Goal: Task Accomplishment & Management: Manage account settings

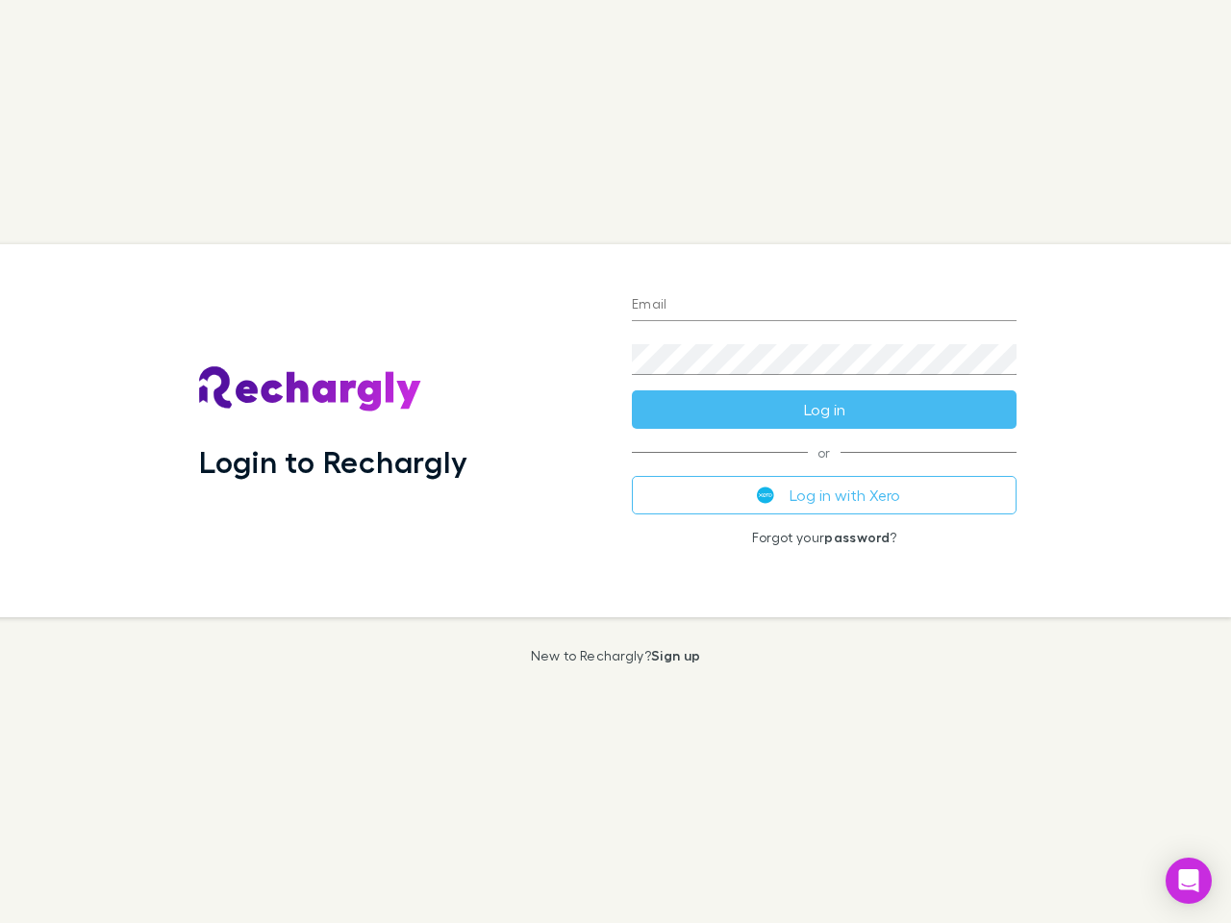
click at [615, 462] on div "Login to Rechargly" at bounding box center [400, 430] width 433 height 373
click at [824, 306] on input "Email" at bounding box center [824, 305] width 385 height 31
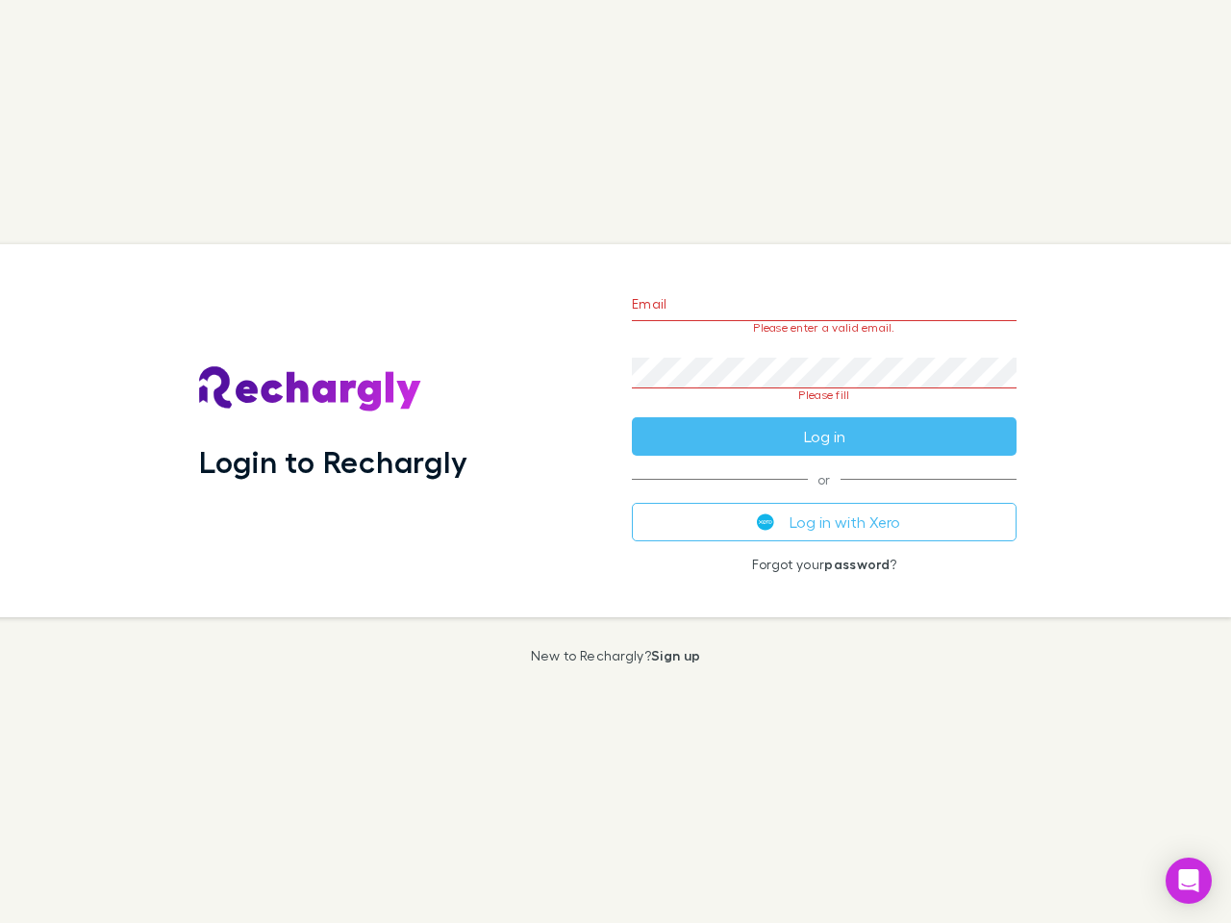
click at [824, 410] on form "Email Please enter a valid email. Password Please fill Log in" at bounding box center [824, 365] width 385 height 181
click at [824, 495] on div "Email Please enter a valid email. Password Please fill Log in or Log in with Xe…" at bounding box center [823, 430] width 415 height 373
click at [1189, 881] on icon "Open Intercom Messenger" at bounding box center [1189, 880] width 20 height 23
